Goal: Navigation & Orientation: Understand site structure

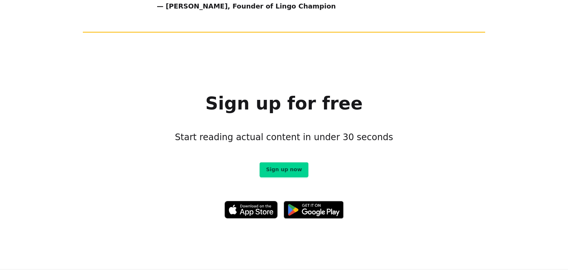
scroll to position [4176, 0]
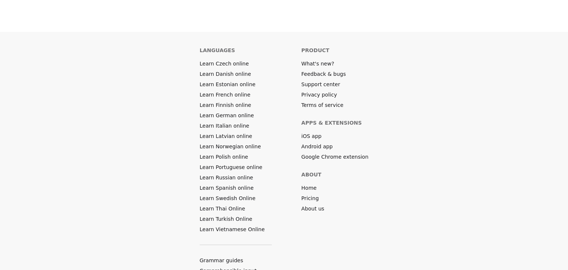
drag, startPoint x: 251, startPoint y: 260, endPoint x: 289, endPoint y: 257, distance: 37.8
copy p "Lingo Champion"
click at [310, 205] on link "About us" at bounding box center [312, 208] width 23 height 7
click at [321, 101] on link "Terms of service" at bounding box center [322, 104] width 42 height 7
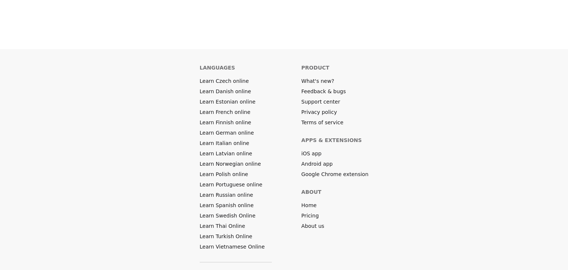
scroll to position [4149, 0]
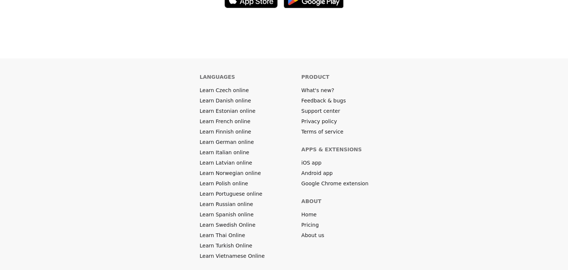
click at [323, 118] on link "Privacy policy" at bounding box center [319, 121] width 36 height 7
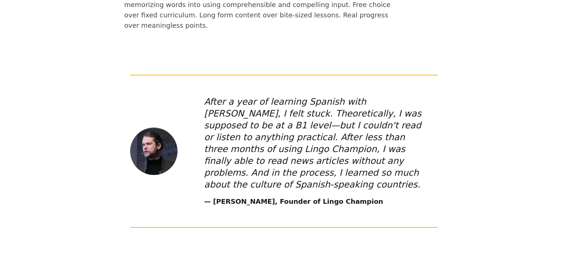
scroll to position [133, 0]
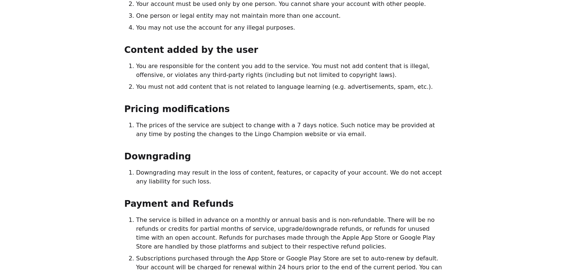
scroll to position [133, 0]
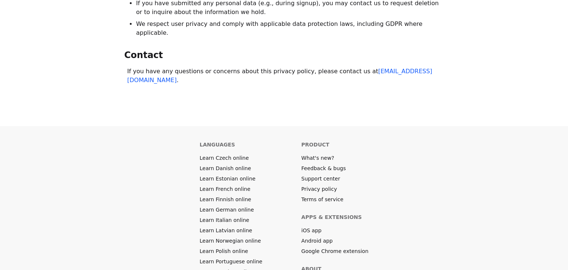
scroll to position [320, 0]
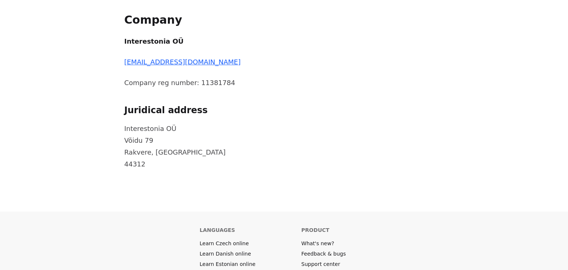
scroll to position [381, 0]
